Goal: Task Accomplishment & Management: Manage account settings

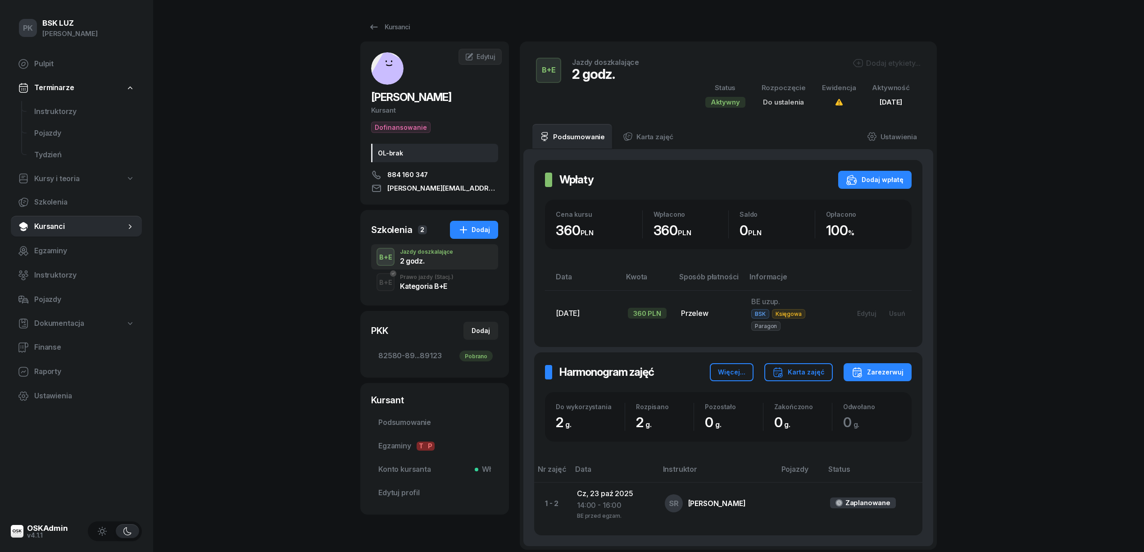
click at [51, 529] on div "OSKAdmin" at bounding box center [47, 528] width 41 height 8
click at [37, 57] on link "Pulpit" at bounding box center [76, 64] width 131 height 22
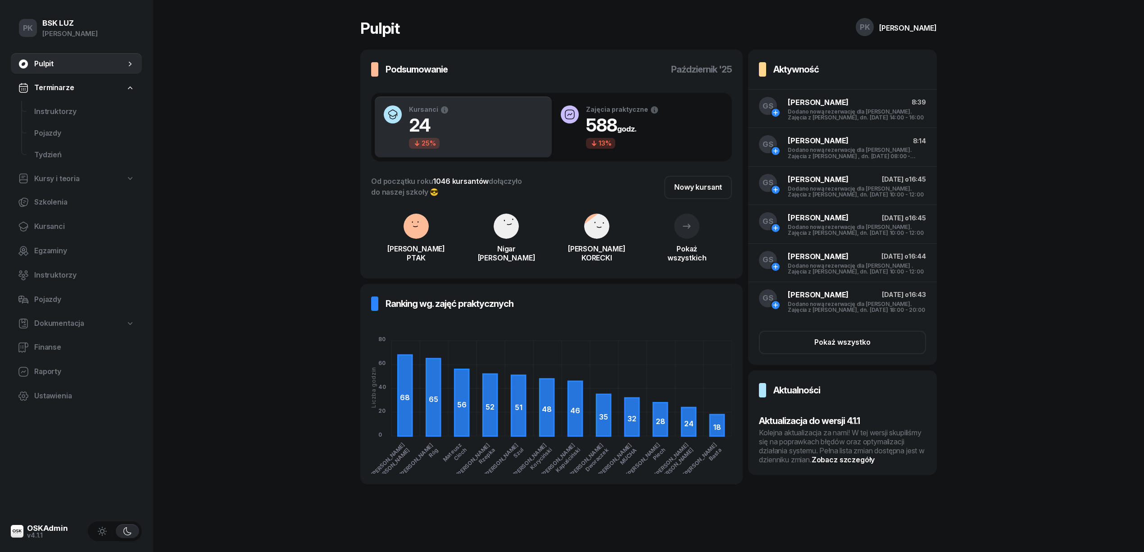
click at [815, 444] on div "Kolejna aktualizacja za nami! W tej wersji skupiliśmy się na poprawkach błędów …" at bounding box center [842, 446] width 167 height 36
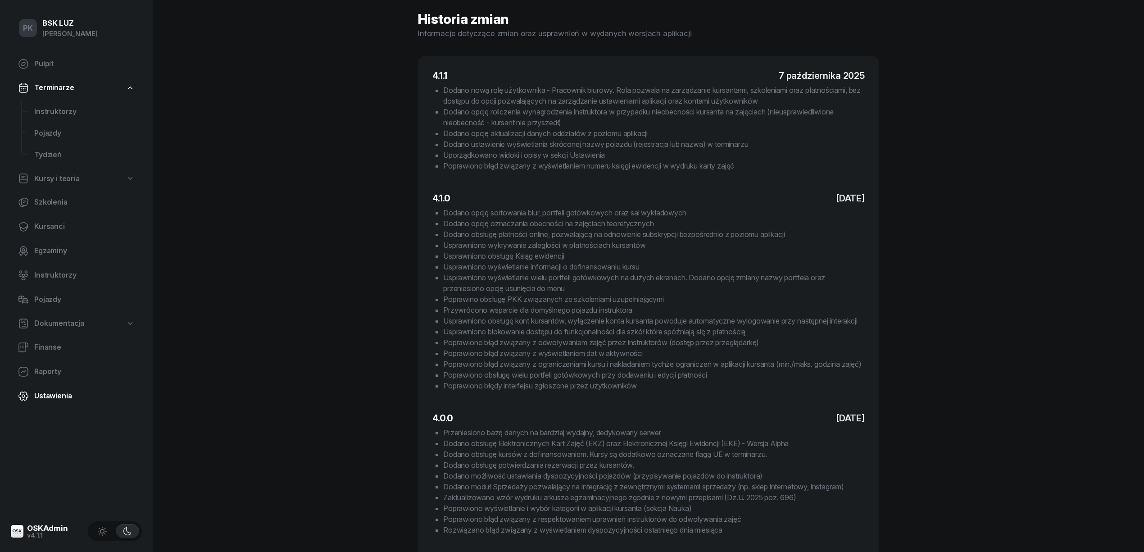
click at [52, 395] on span "Ustawienia" at bounding box center [84, 396] width 100 height 12
select select "06:00"
select select "22:00"
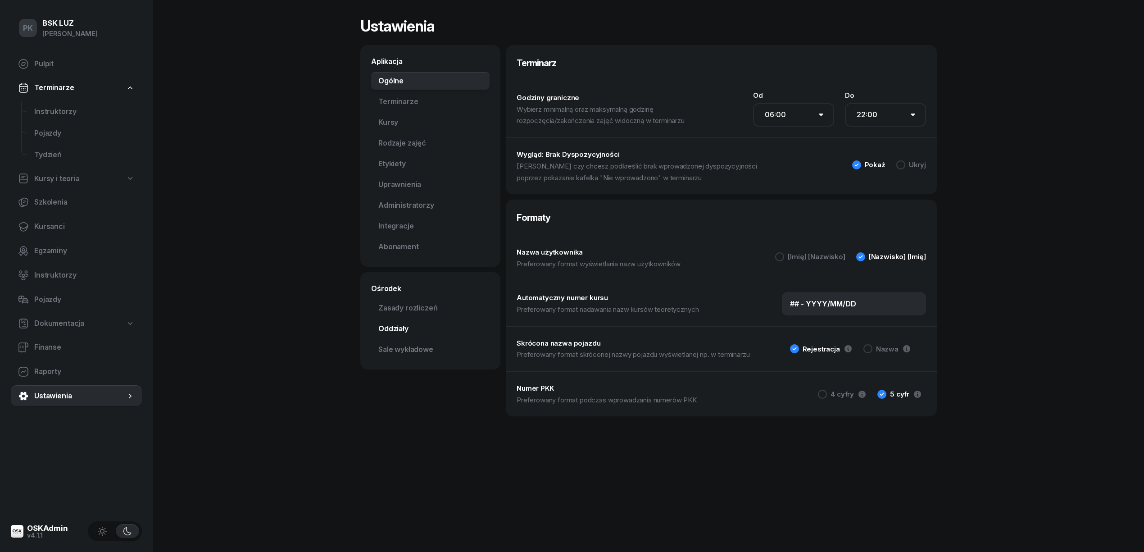
click at [386, 331] on link "Oddziały" at bounding box center [430, 329] width 118 height 18
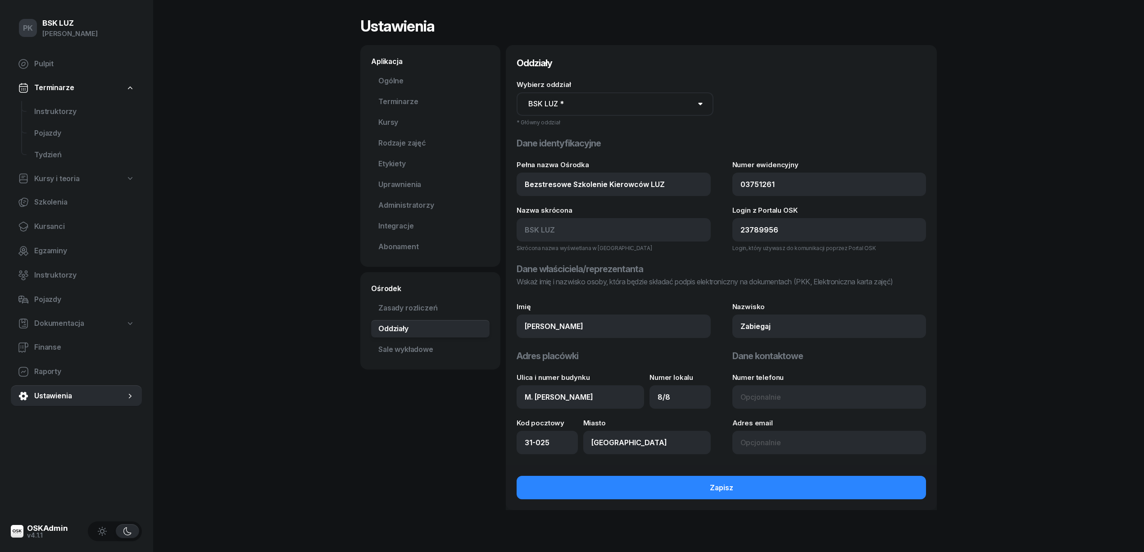
click at [675, 103] on select "BSK LUZ *" at bounding box center [615, 103] width 197 height 23
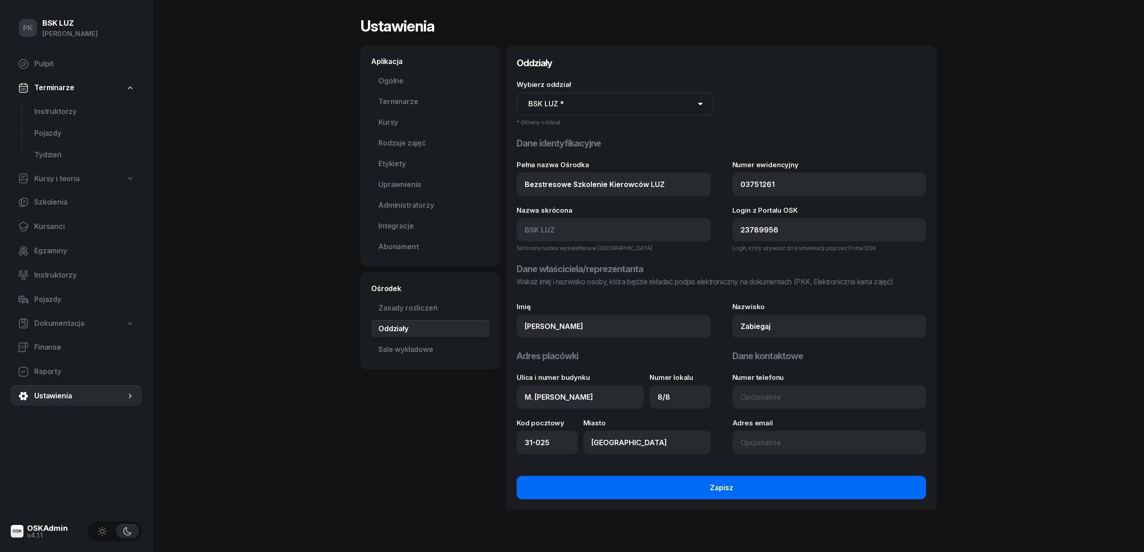
click at [723, 486] on div "Zapisz" at bounding box center [721, 488] width 23 height 12
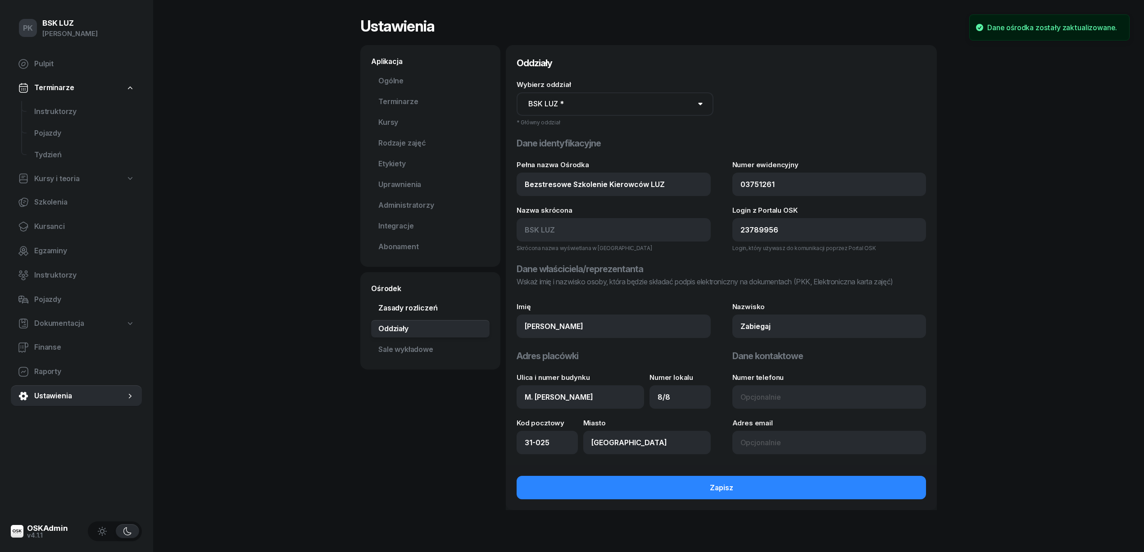
click at [427, 309] on link "Zasady rozliczeń" at bounding box center [430, 308] width 118 height 18
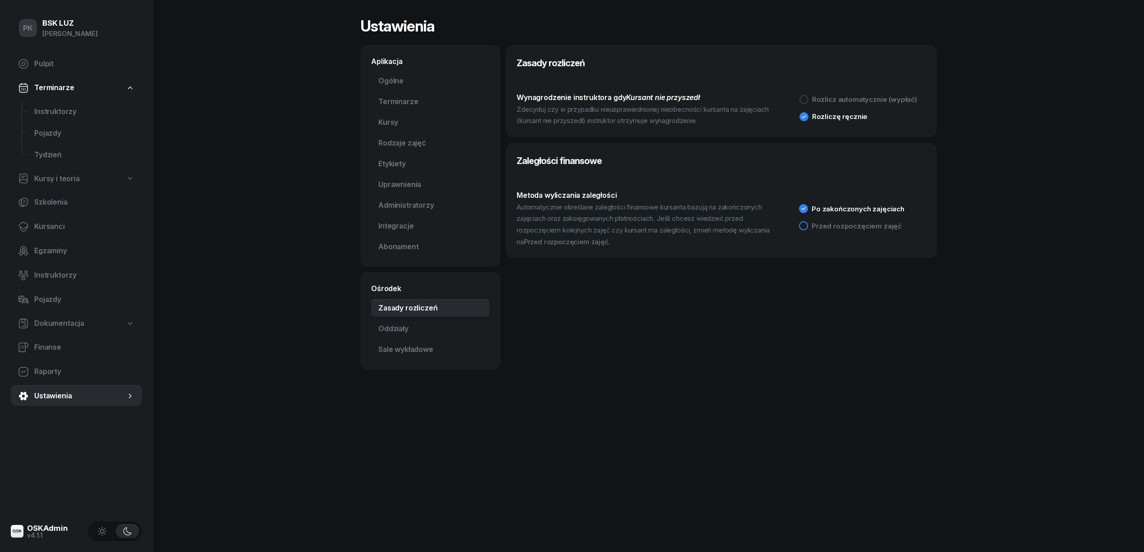
click at [808, 227] on div at bounding box center [803, 225] width 9 height 9
